Goal: Navigation & Orientation: Find specific page/section

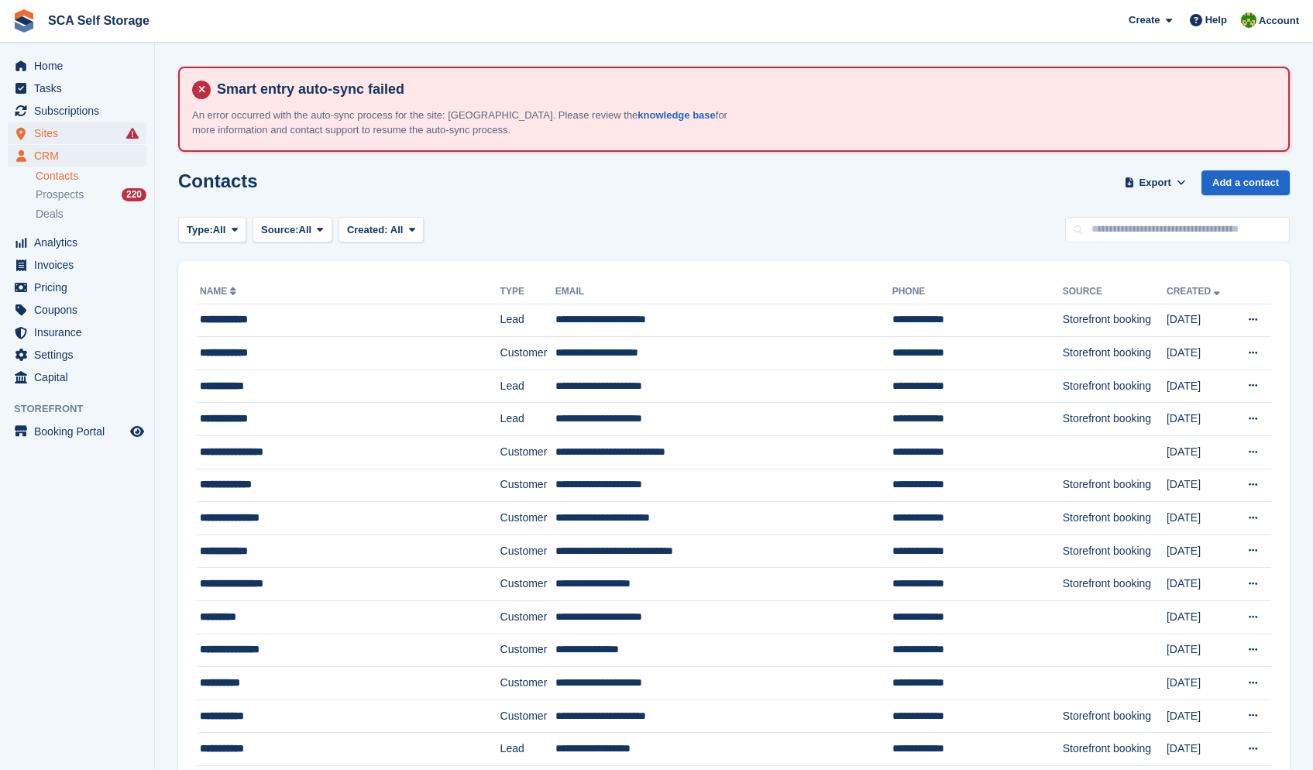
click at [34, 132] on span "Sites" at bounding box center [80, 133] width 93 height 22
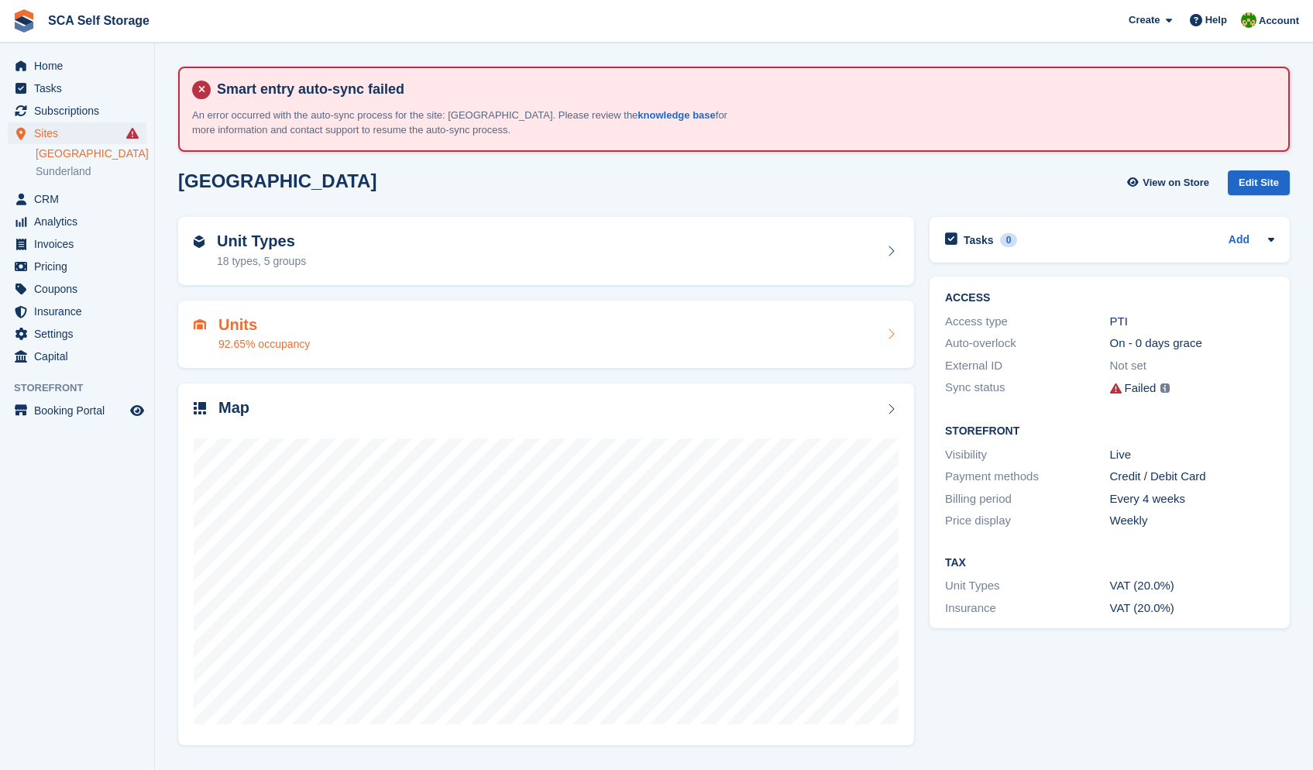
click at [258, 339] on div "92.65% occupancy" at bounding box center [263, 344] width 91 height 16
click at [257, 327] on h2 "Units" at bounding box center [263, 325] width 91 height 18
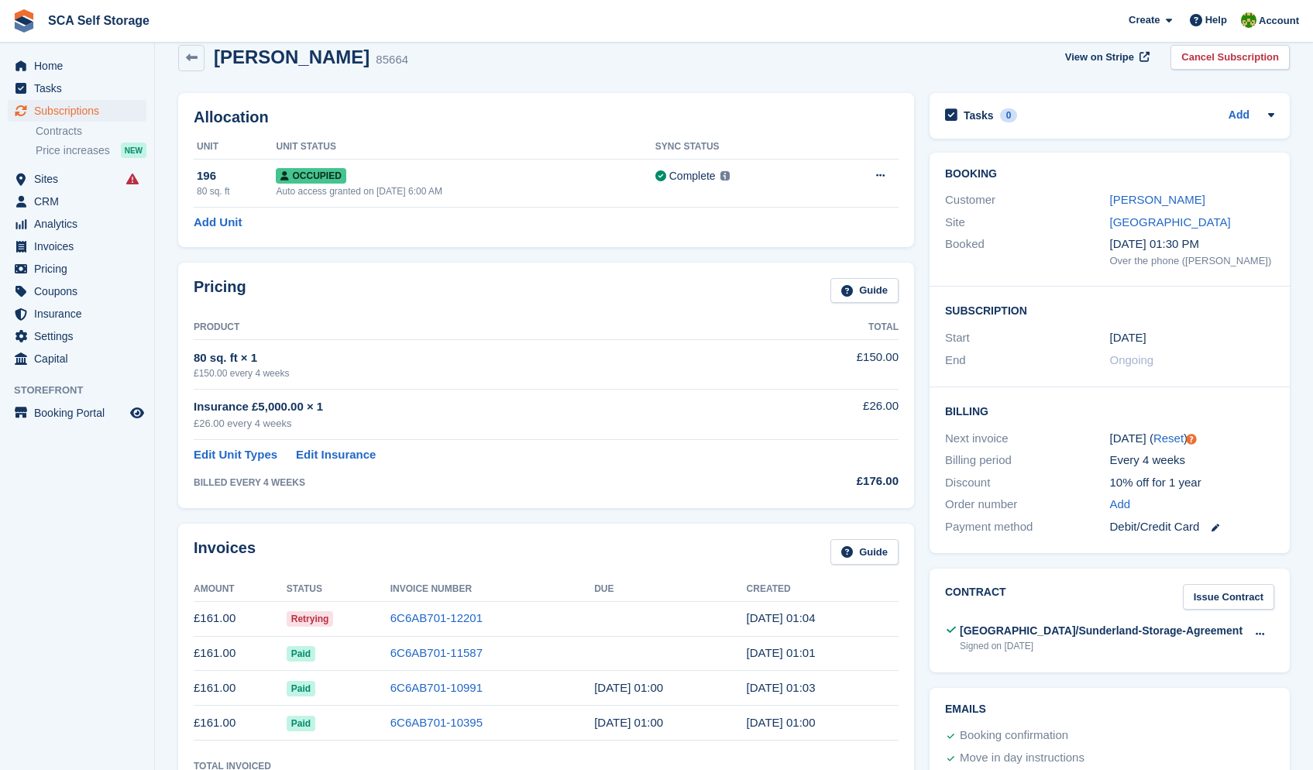
scroll to position [88, 0]
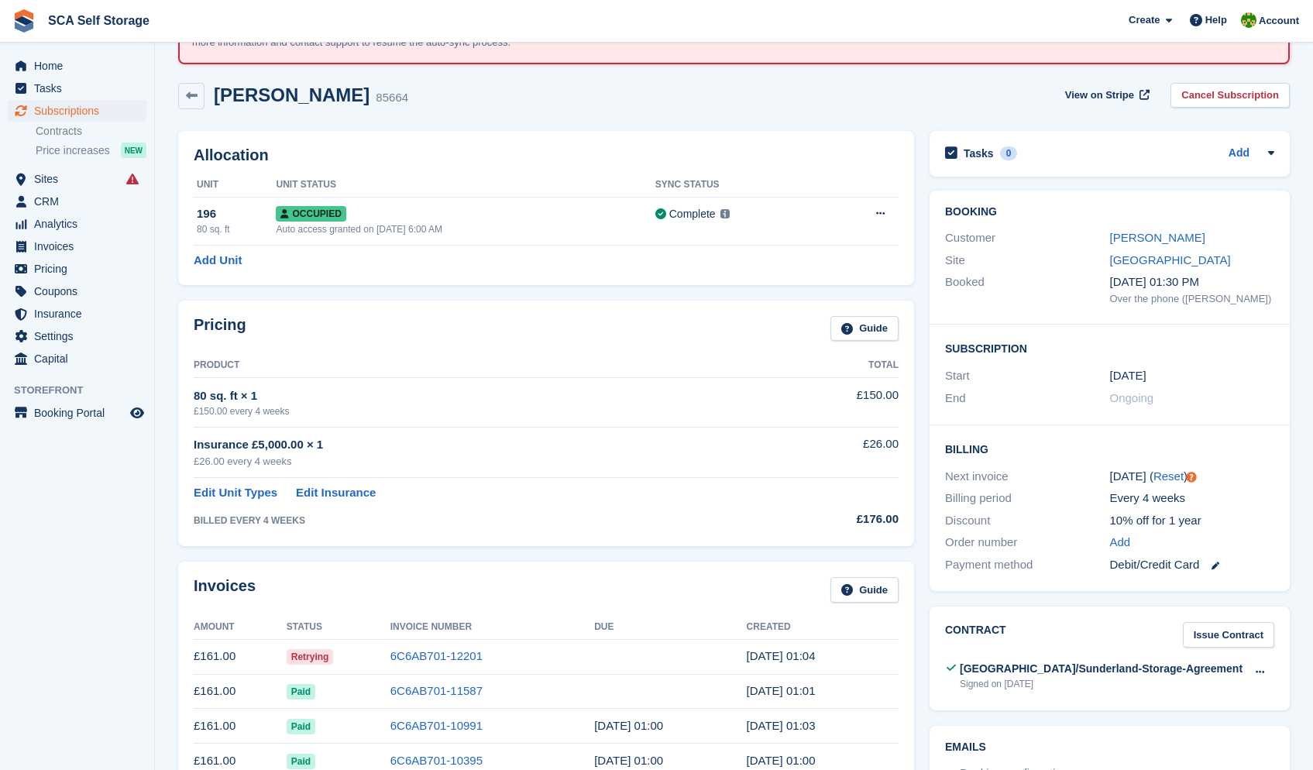
click at [1160, 229] on div "Maria Chemg" at bounding box center [1192, 238] width 165 height 18
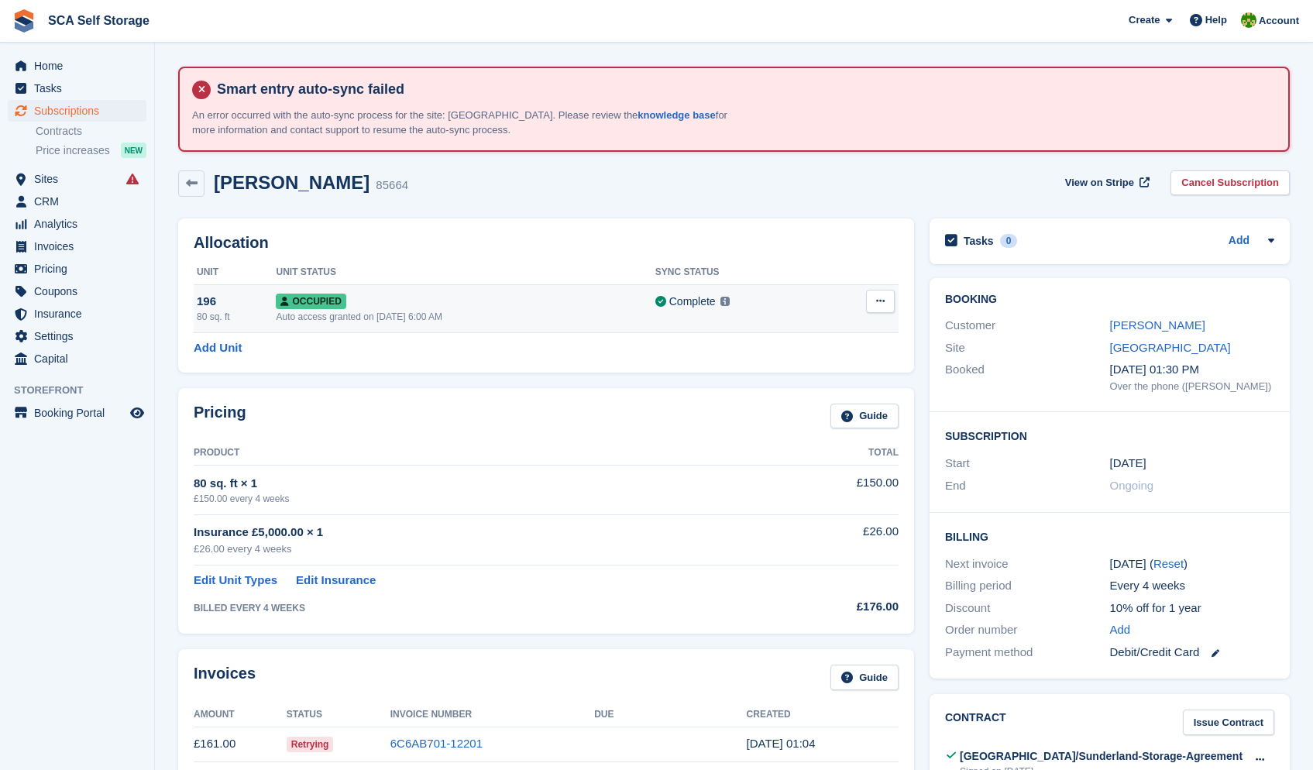
drag, startPoint x: 888, startPoint y: 302, endPoint x: 871, endPoint y: 307, distance: 17.7
click at [888, 302] on button at bounding box center [880, 301] width 29 height 23
drag, startPoint x: 827, startPoint y: 327, endPoint x: 1134, endPoint y: 349, distance: 308.3
click at [827, 327] on p "Overlock" at bounding box center [820, 331] width 135 height 20
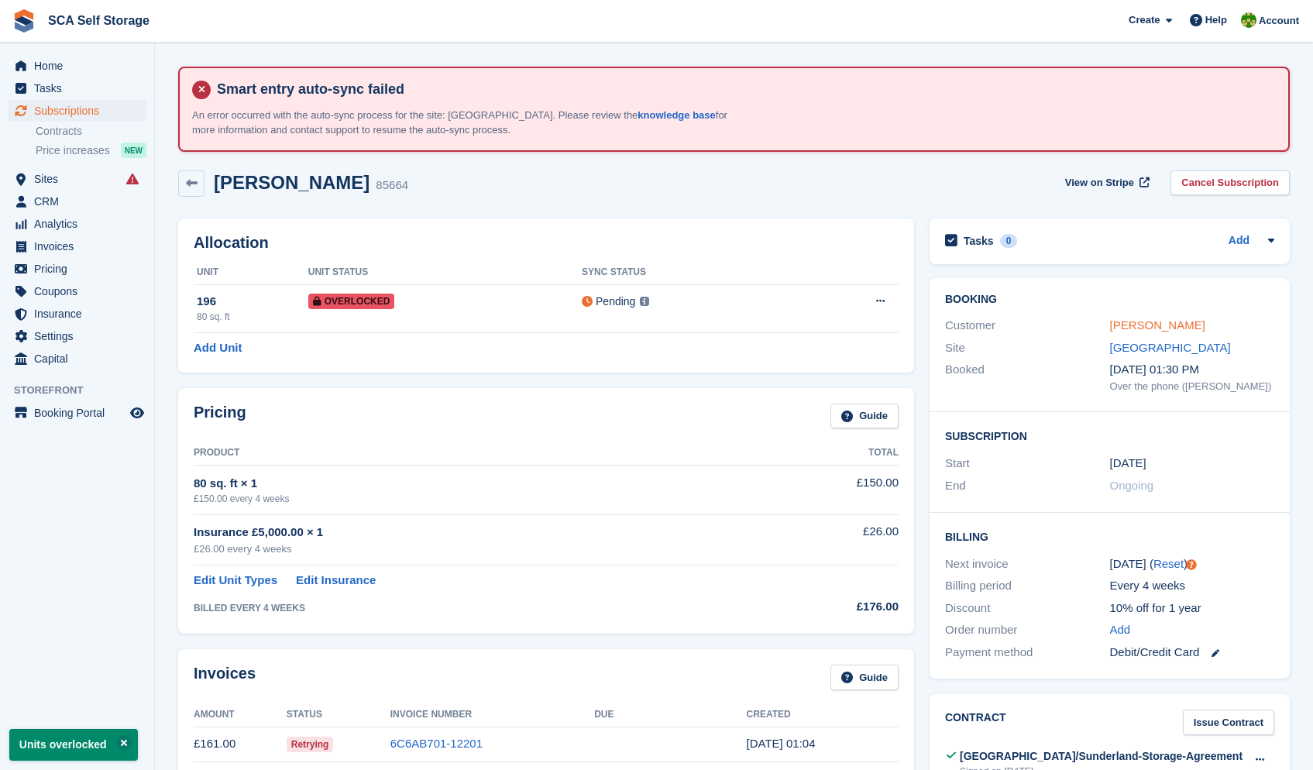
click at [1150, 325] on link "Maria Chemg" at bounding box center [1157, 324] width 95 height 13
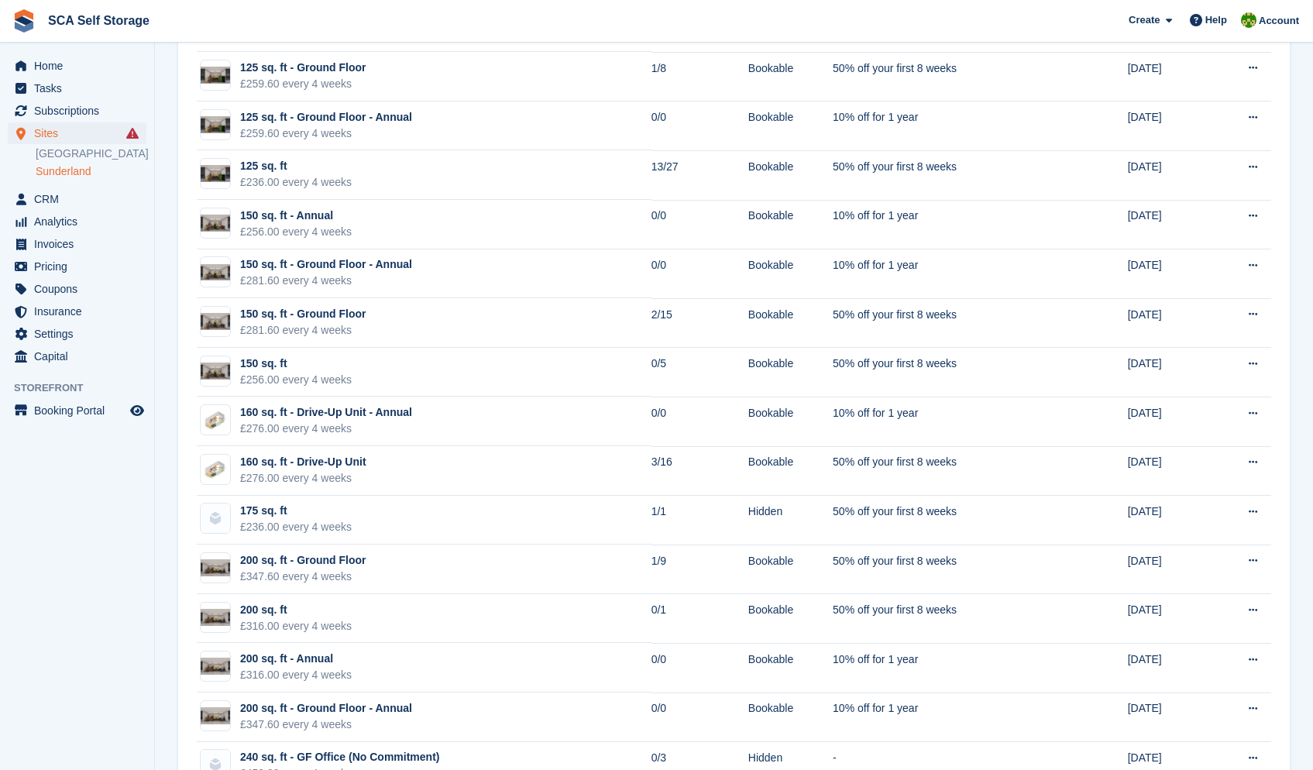
scroll to position [1877, 0]
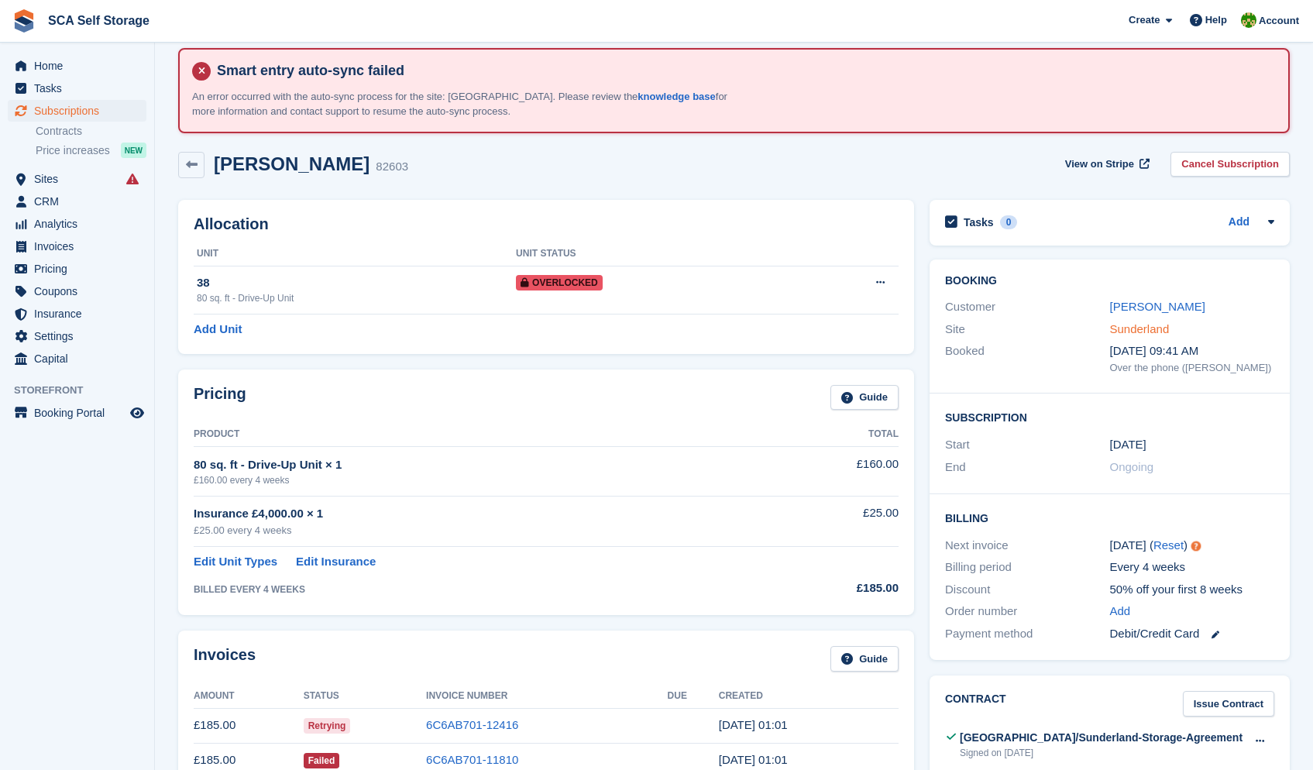
scroll to position [31, 1]
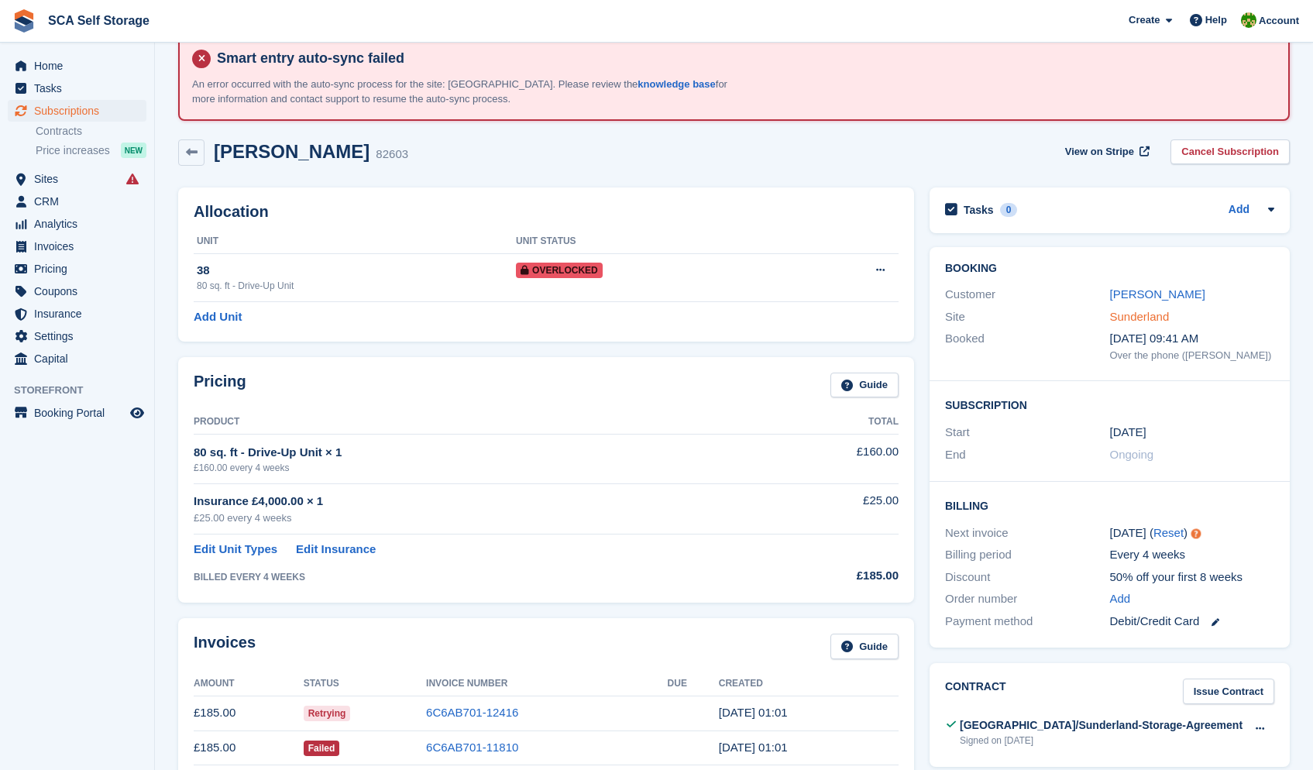
click at [1131, 316] on link "Sunderland" at bounding box center [1140, 316] width 60 height 13
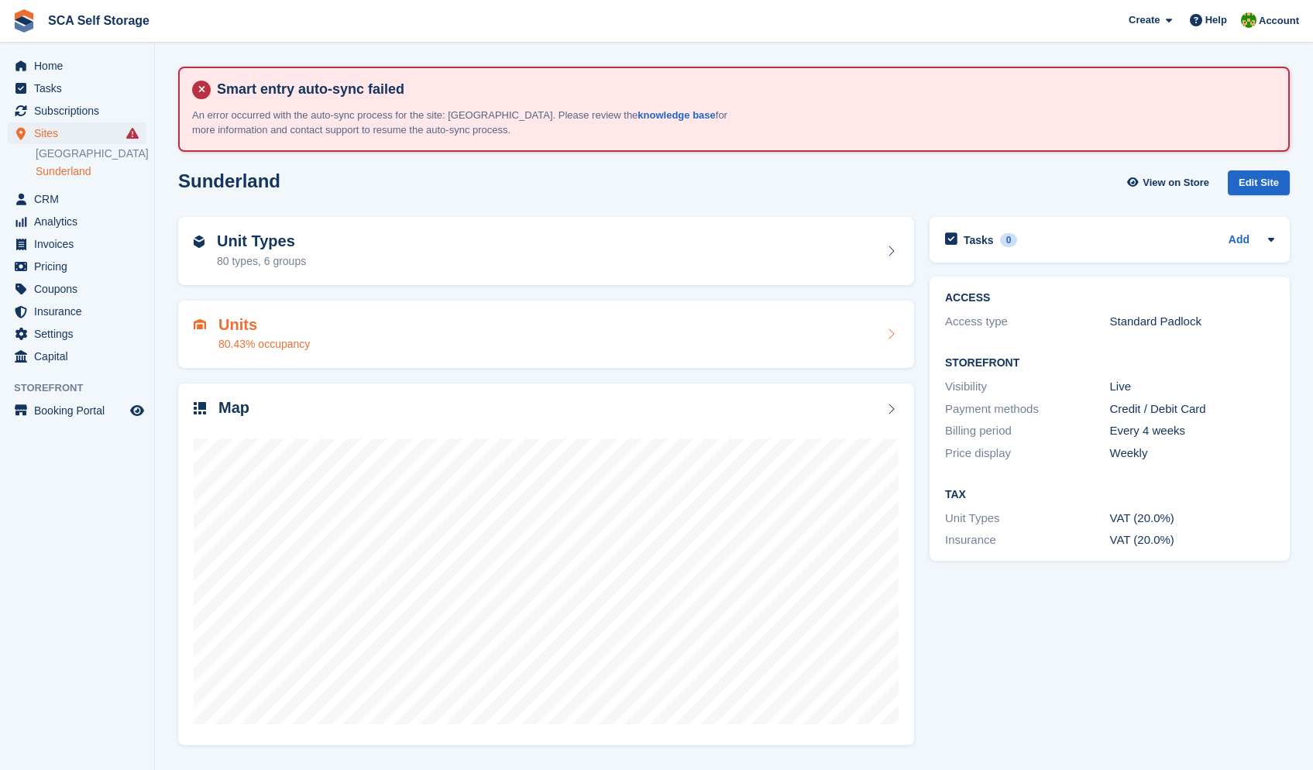
click at [321, 335] on div "Units 80.43% occupancy" at bounding box center [546, 334] width 705 height 37
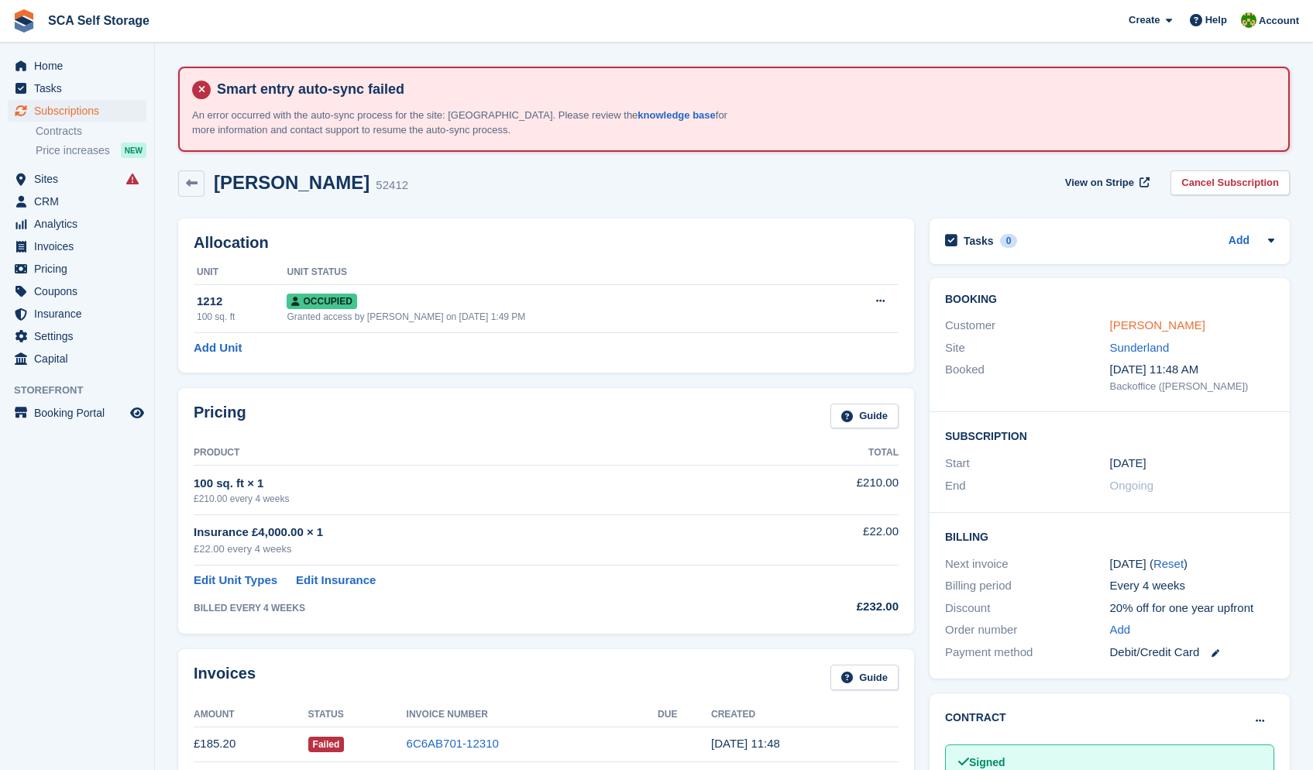
click at [1122, 324] on link "[PERSON_NAME]" at bounding box center [1157, 324] width 95 height 13
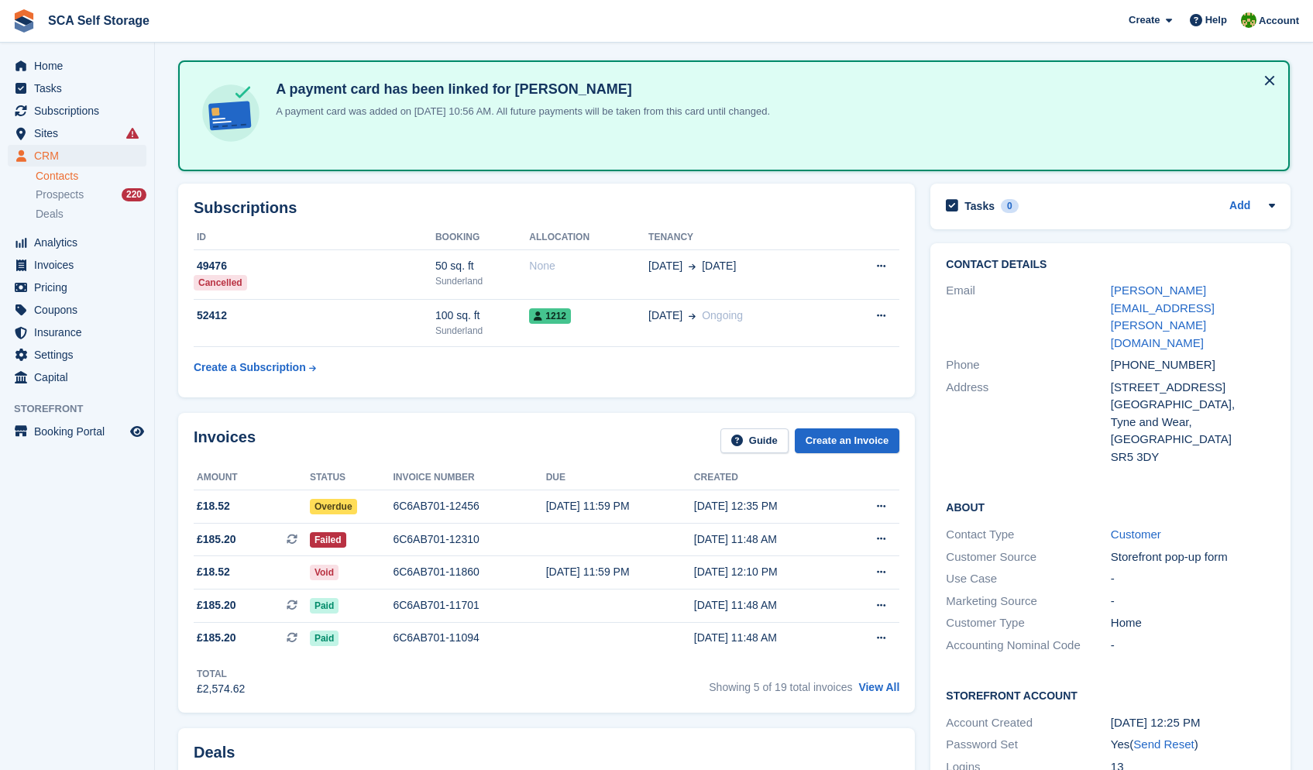
scroll to position [318, 0]
